Goal: Task Accomplishment & Management: Complete application form

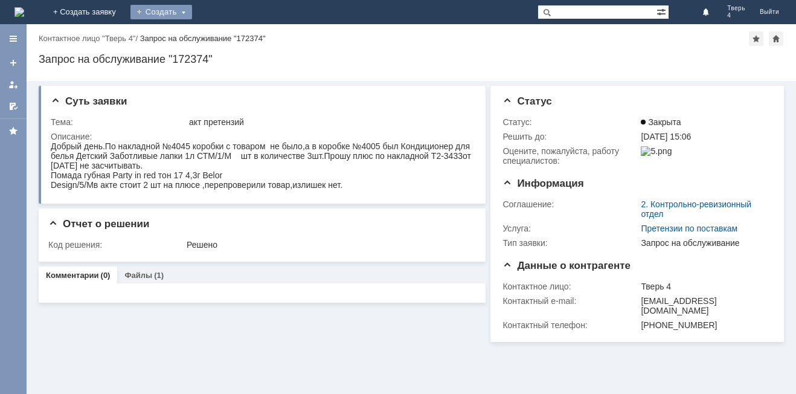
click at [192, 7] on div "Создать" at bounding box center [161, 12] width 62 height 14
click at [225, 37] on link "Заявка" at bounding box center [179, 36] width 92 height 14
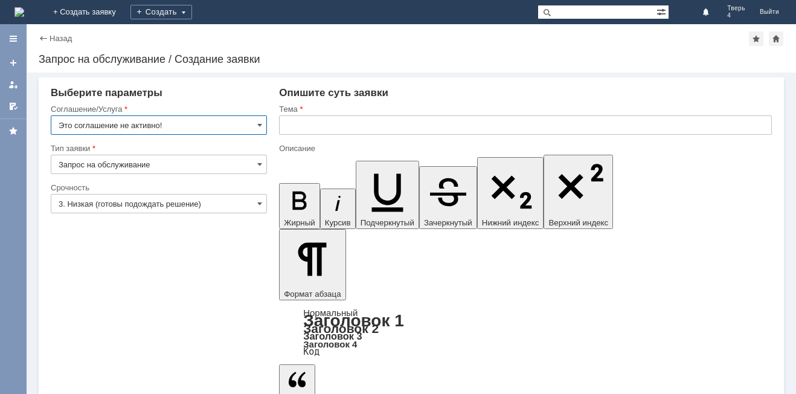
click at [243, 117] on input "Это соглашение не активно!" at bounding box center [159, 124] width 216 height 19
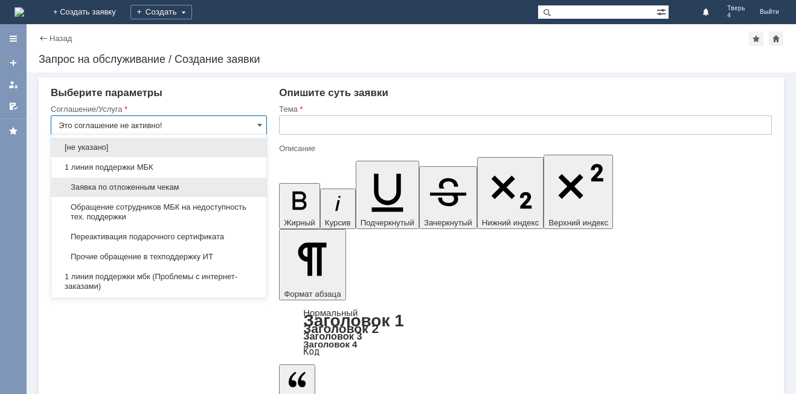
click at [147, 189] on span "Заявка по отложенным чекам" at bounding box center [159, 187] width 201 height 10
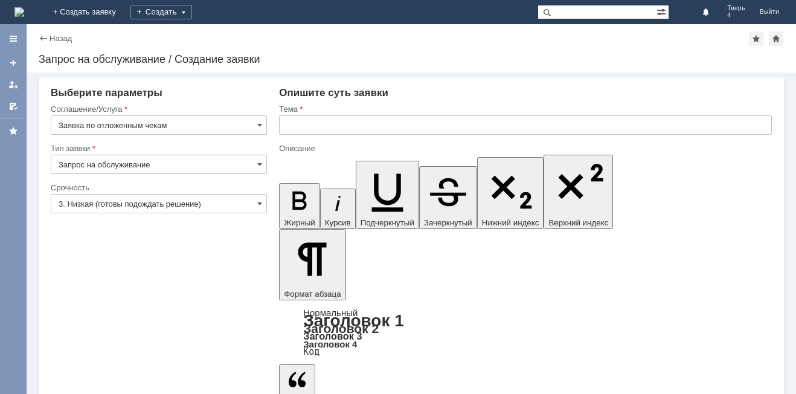
type input "Заявка по отложенным чекам"
click at [297, 129] on input "text" at bounding box center [525, 124] width 493 height 19
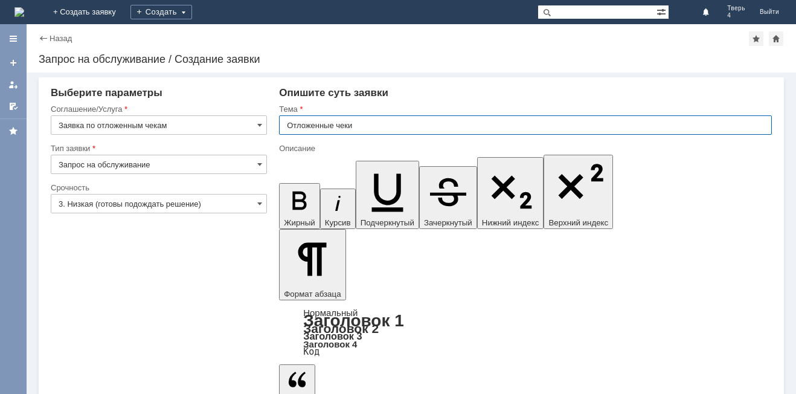
type input "Отложенные чеки"
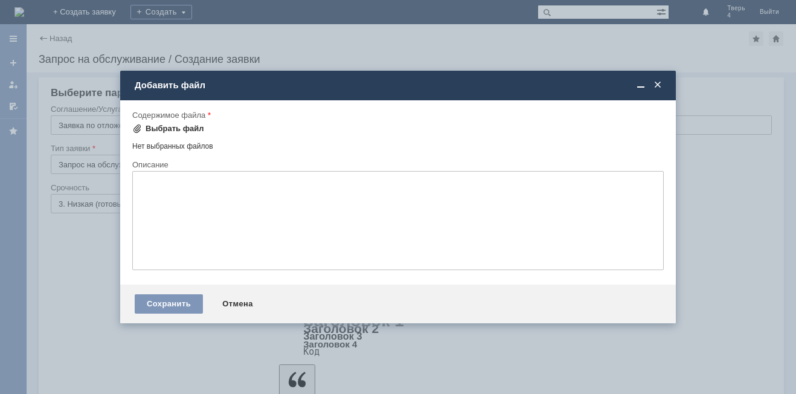
click at [180, 128] on div "Выбрать файл" at bounding box center [175, 129] width 59 height 10
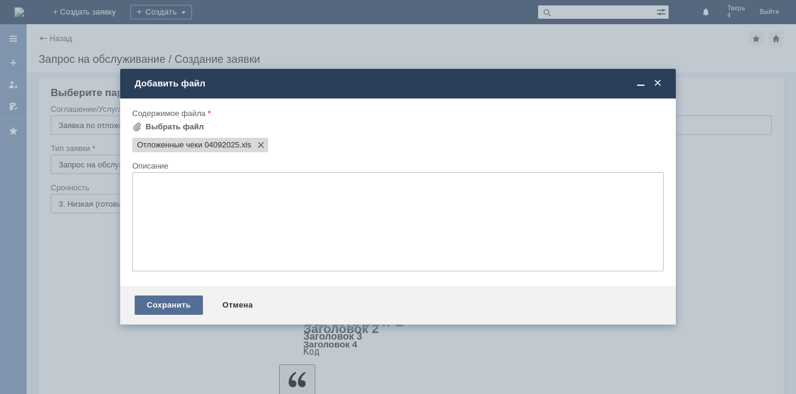
click at [169, 309] on div "Сохранить" at bounding box center [169, 304] width 68 height 19
